Goal: Use online tool/utility

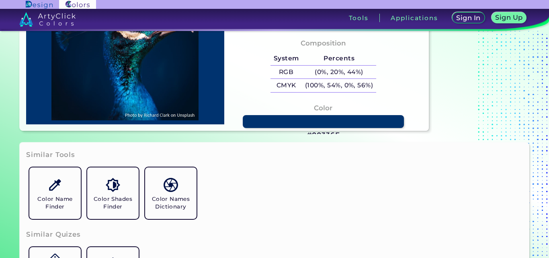
scroll to position [161, 0]
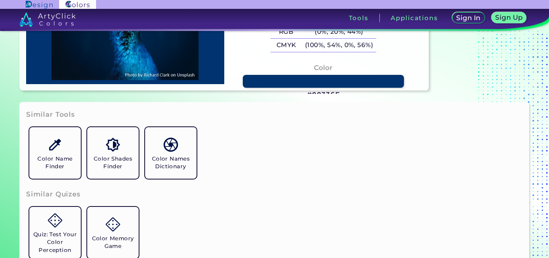
type input "#000000"
type input "#204876"
type input "#00649b"
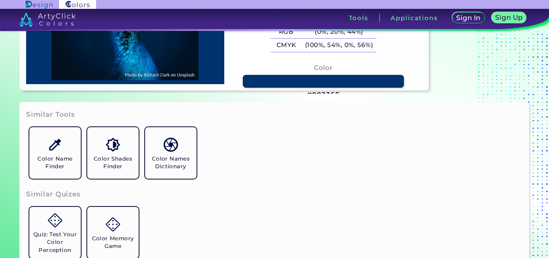
type input "#00649B"
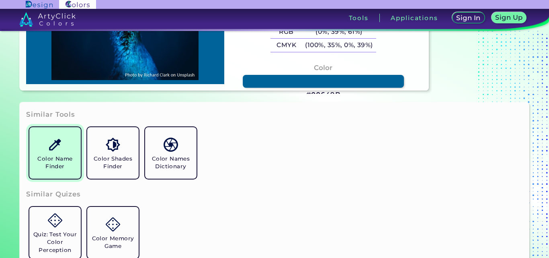
click at [43, 143] on link "Color Name Finder" at bounding box center [55, 153] width 58 height 58
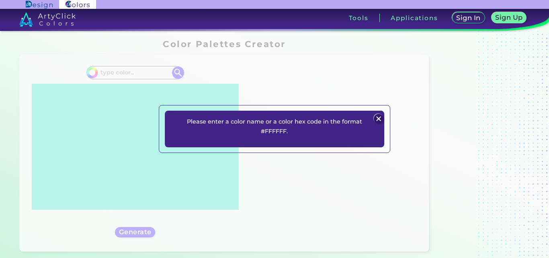
click at [376, 115] on img at bounding box center [379, 119] width 10 height 10
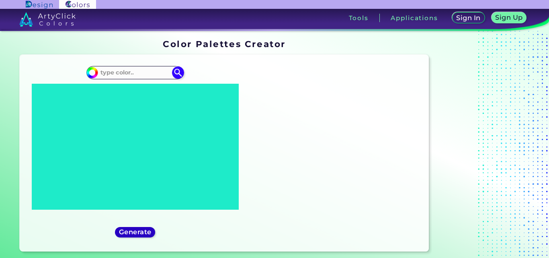
click at [129, 229] on h5 "Generate" at bounding box center [135, 232] width 29 height 6
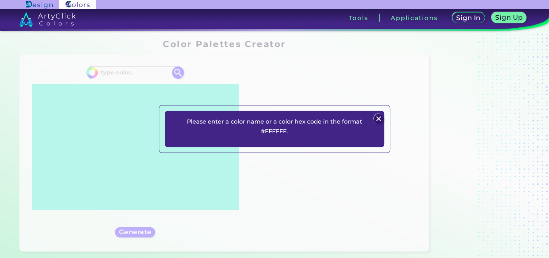
click at [386, 115] on div "Please enter a color name or a color hex code in the format #FFFFFF. Plans Sign…" at bounding box center [274, 129] width 231 height 48
click at [377, 119] on img at bounding box center [379, 119] width 10 height 10
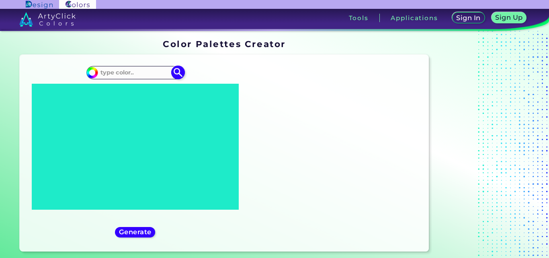
click at [145, 69] on input at bounding box center [135, 72] width 75 height 11
paste input "#F7E5F0<p style="position: absolute; z-index: 10; top: 12px; left: 74px; transf…"
type input "#F7E5F0<p style="position: absolute; z-index: 10; top: 12px; left: 74px; transf…"
click at [128, 232] on h5 "Generate" at bounding box center [135, 232] width 29 height 6
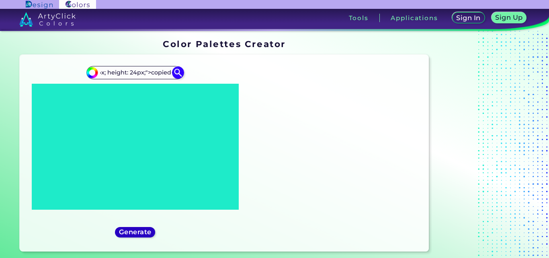
scroll to position [0, 0]
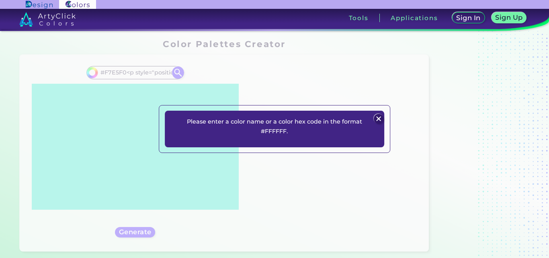
click at [289, 146] on div "Please enter a color name or a color hex code in the format #FFFFFF. Plans Sign…" at bounding box center [274, 128] width 219 height 37
click at [380, 118] on img at bounding box center [379, 119] width 10 height 10
